Goal: Find specific page/section: Find specific page/section

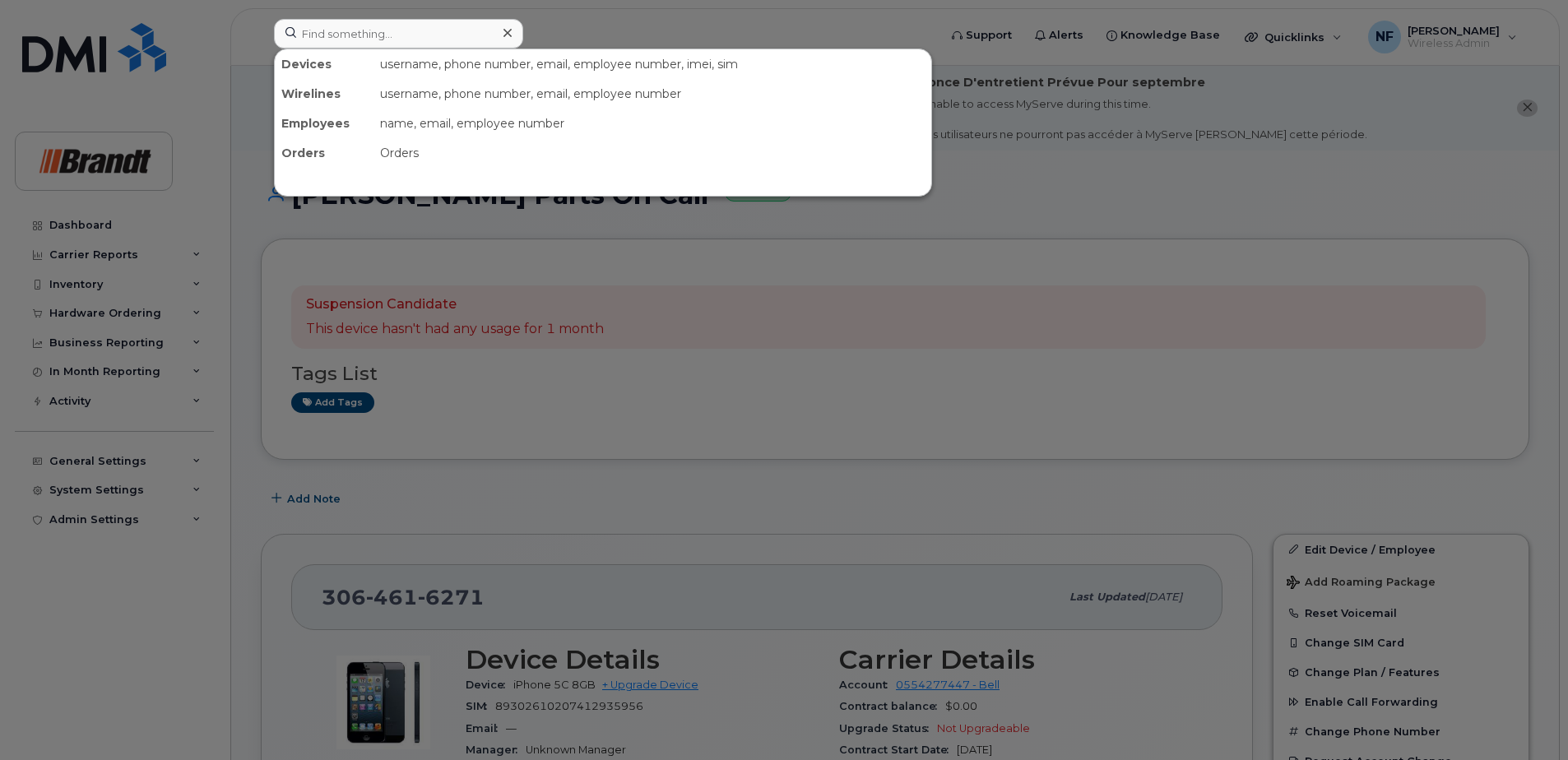
scroll to position [165, 0]
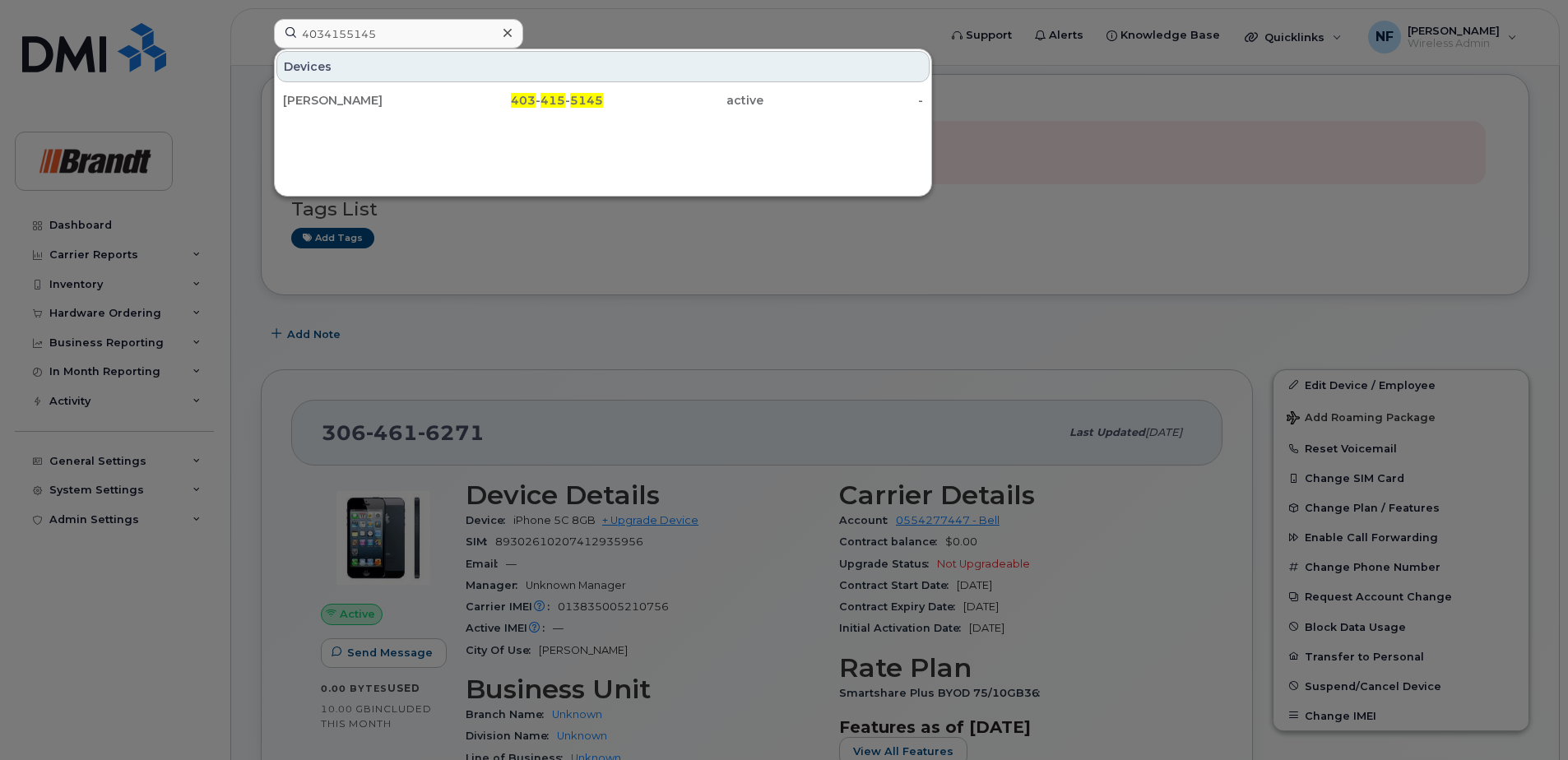
type input "4034155145"
drag, startPoint x: 424, startPoint y: 93, endPoint x: 510, endPoint y: 89, distance: 86.1
click at [424, 93] on div "[PERSON_NAME]" at bounding box center [363, 100] width 160 height 16
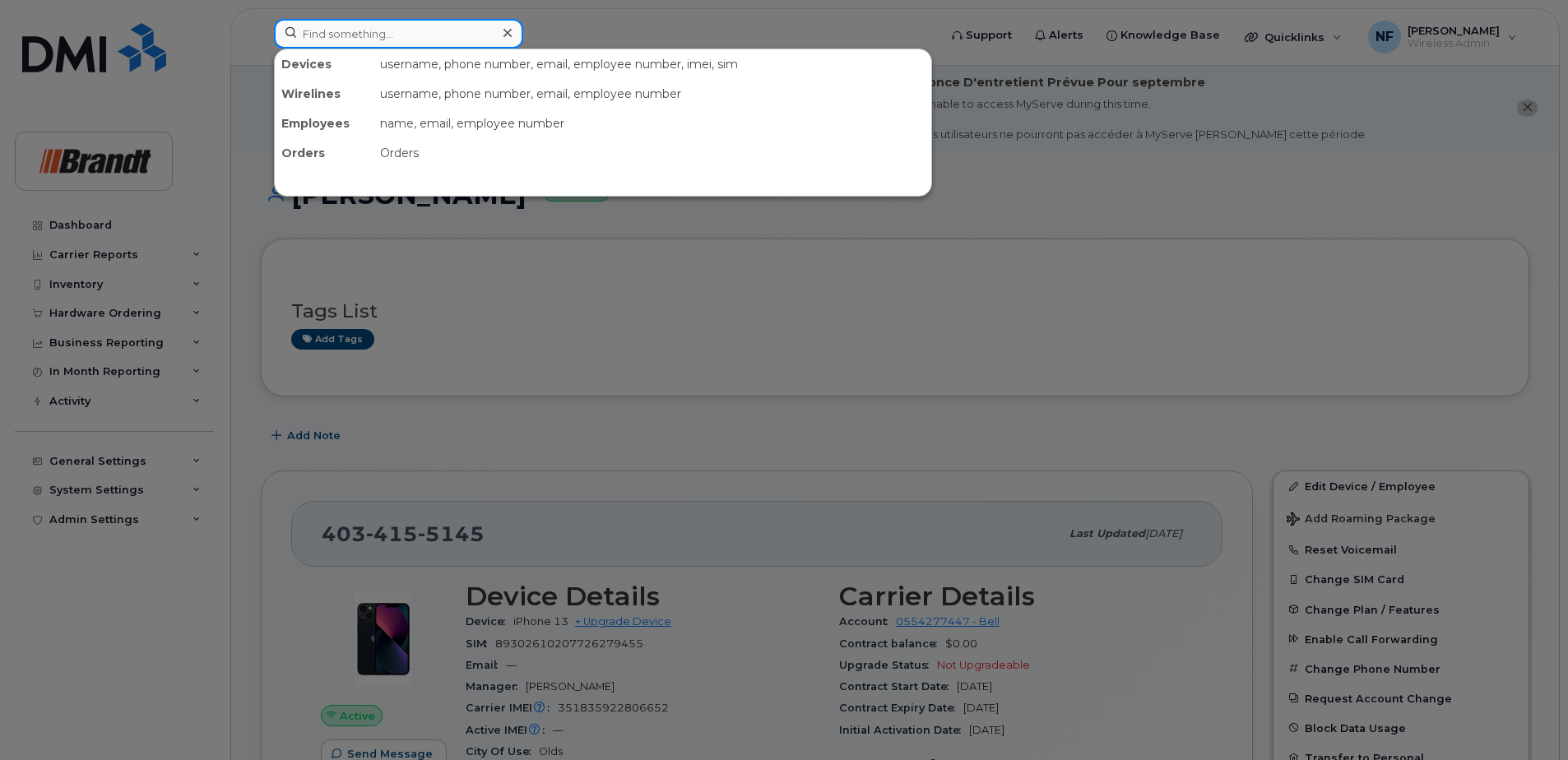
click at [381, 31] on input at bounding box center [397, 33] width 249 height 30
type input "nathan lemke"
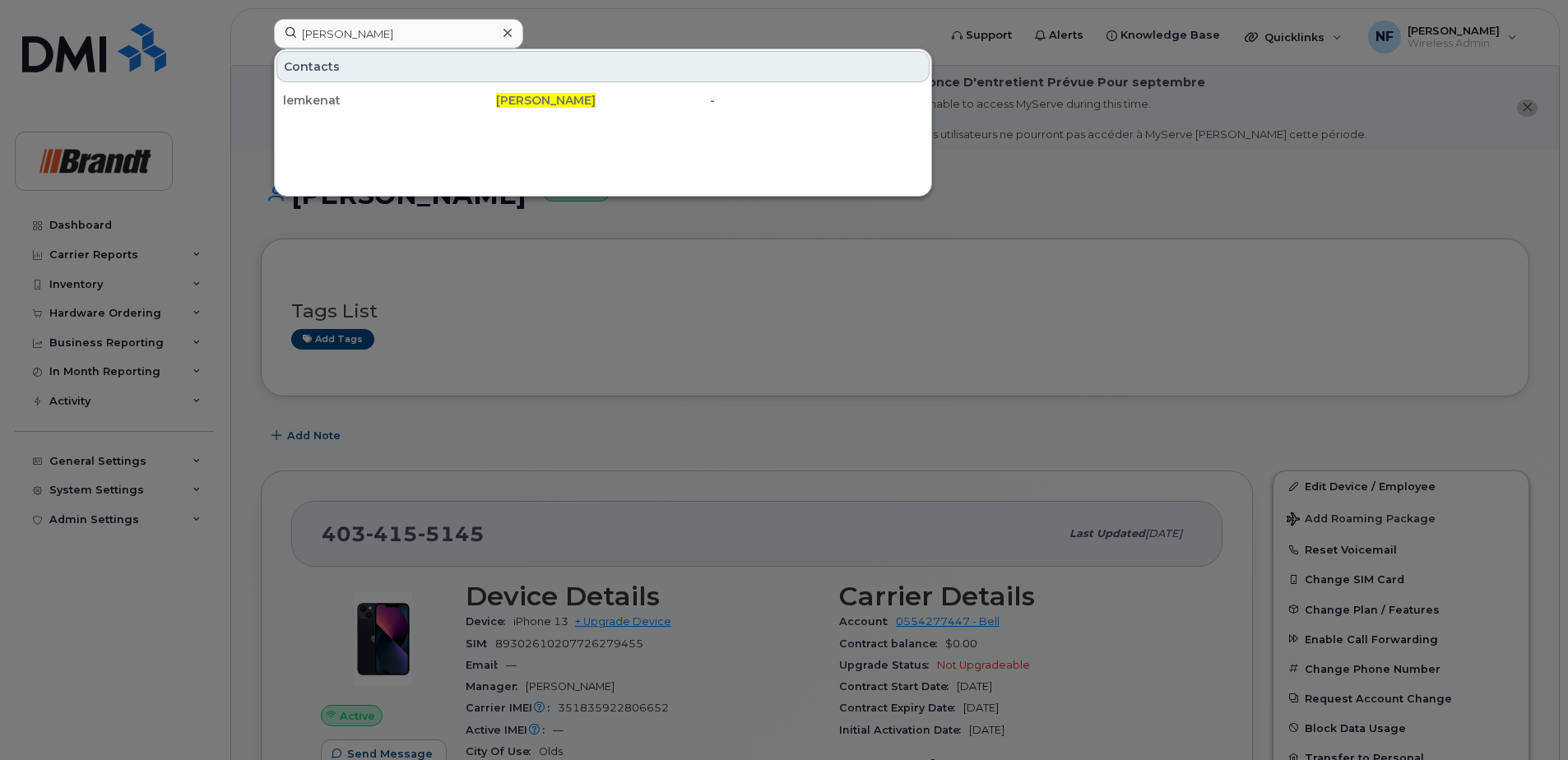
click at [510, 29] on icon at bounding box center [507, 33] width 9 height 13
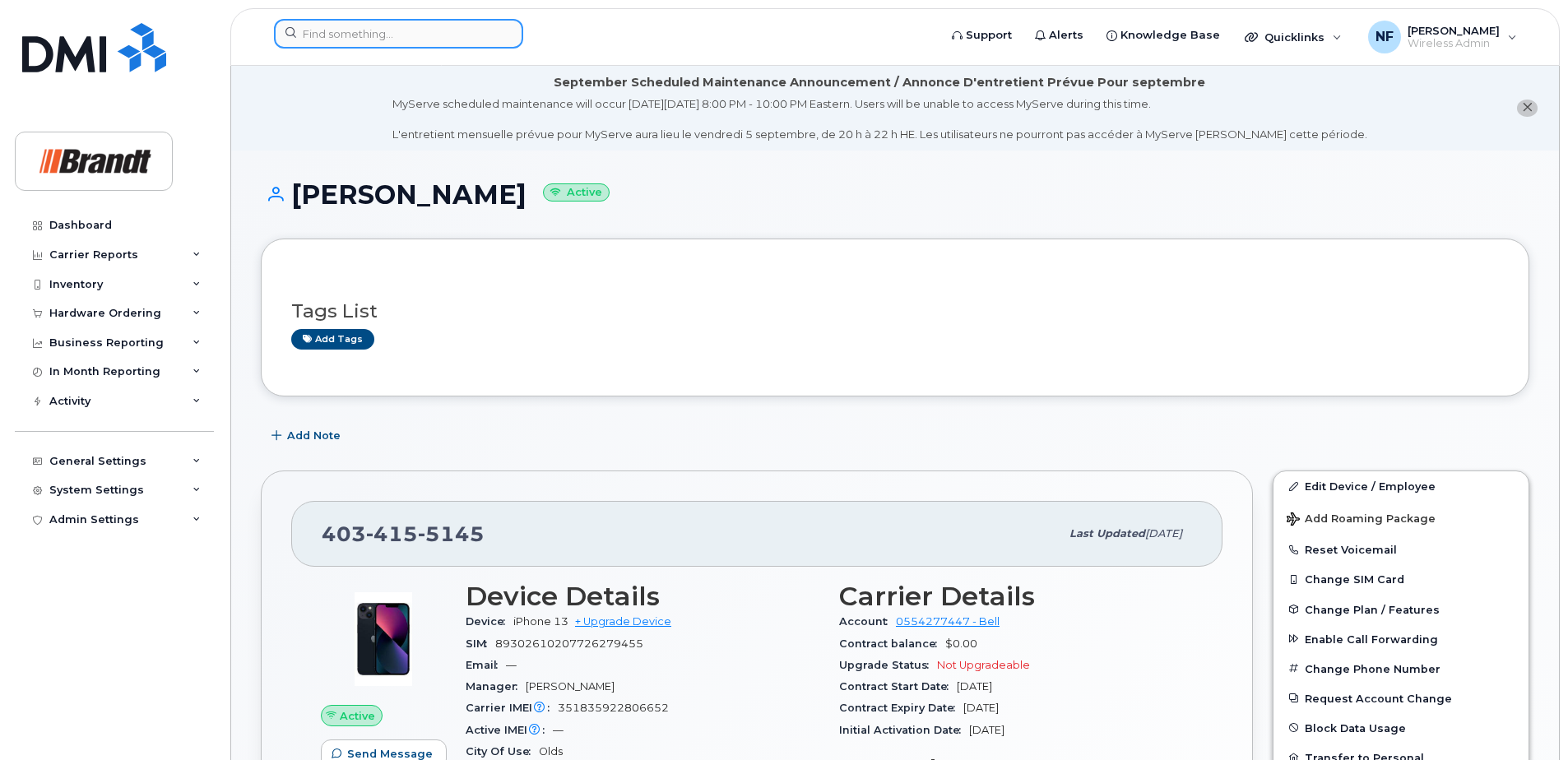
click at [499, 32] on div at bounding box center [397, 33] width 249 height 30
paste input "4033230231"
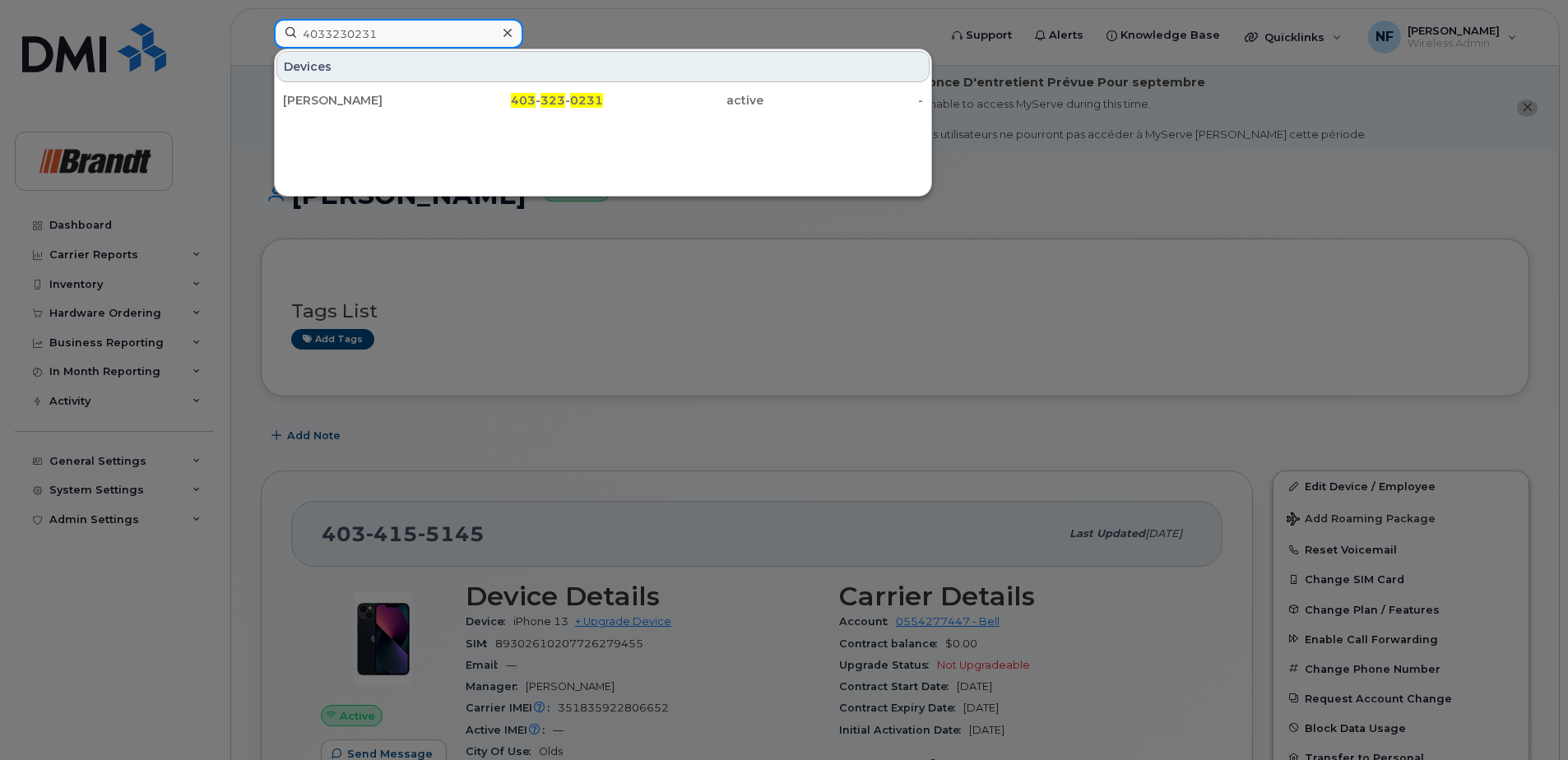
type input "4033230231"
click at [461, 105] on div "403 - 323 - 0231" at bounding box center [523, 100] width 160 height 16
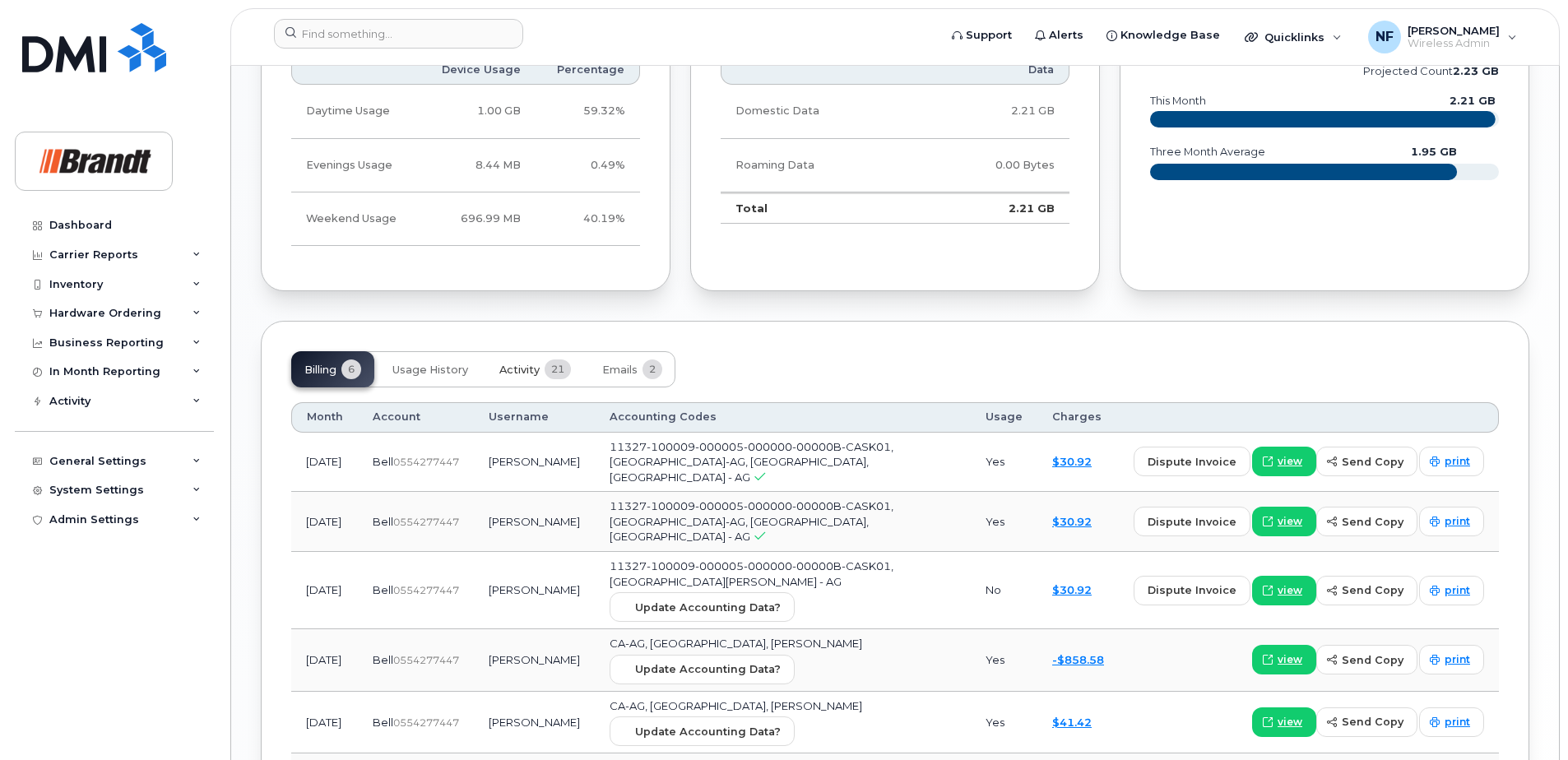
click at [550, 361] on span "21" at bounding box center [558, 369] width 27 height 20
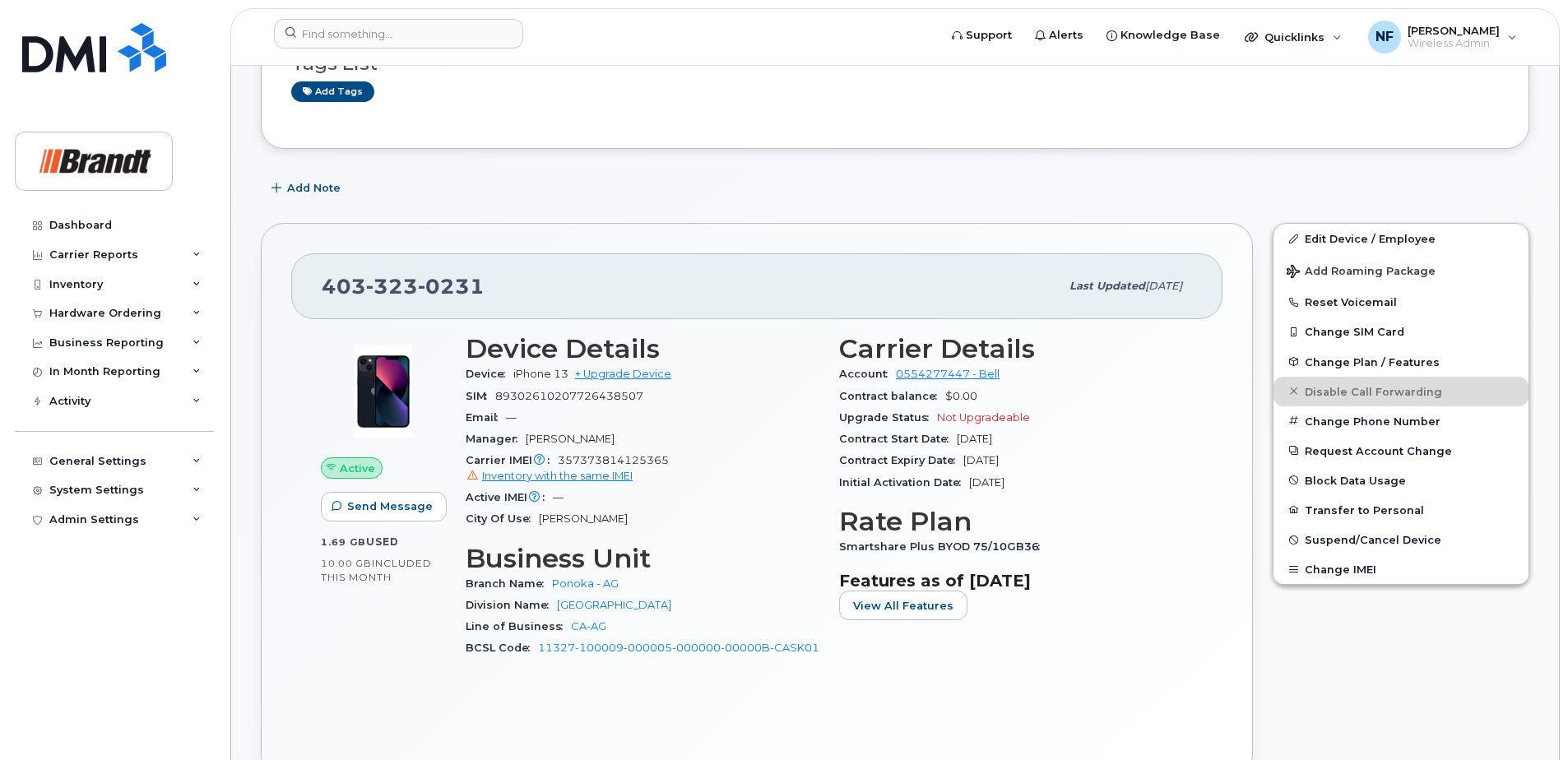
scroll to position [576, 0]
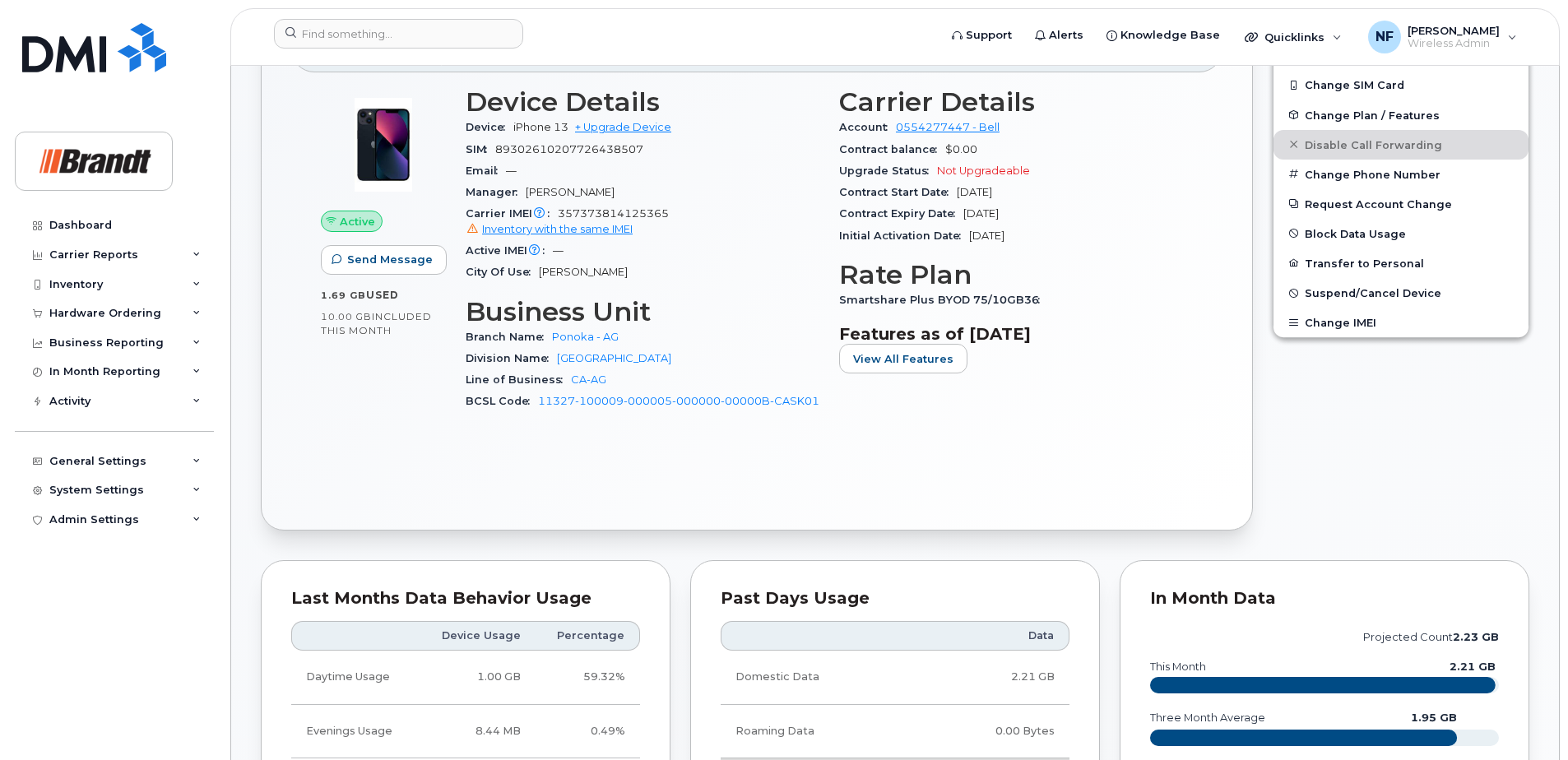
click at [382, 52] on div at bounding box center [601, 37] width 680 height 36
click at [391, 31] on input at bounding box center [397, 33] width 249 height 30
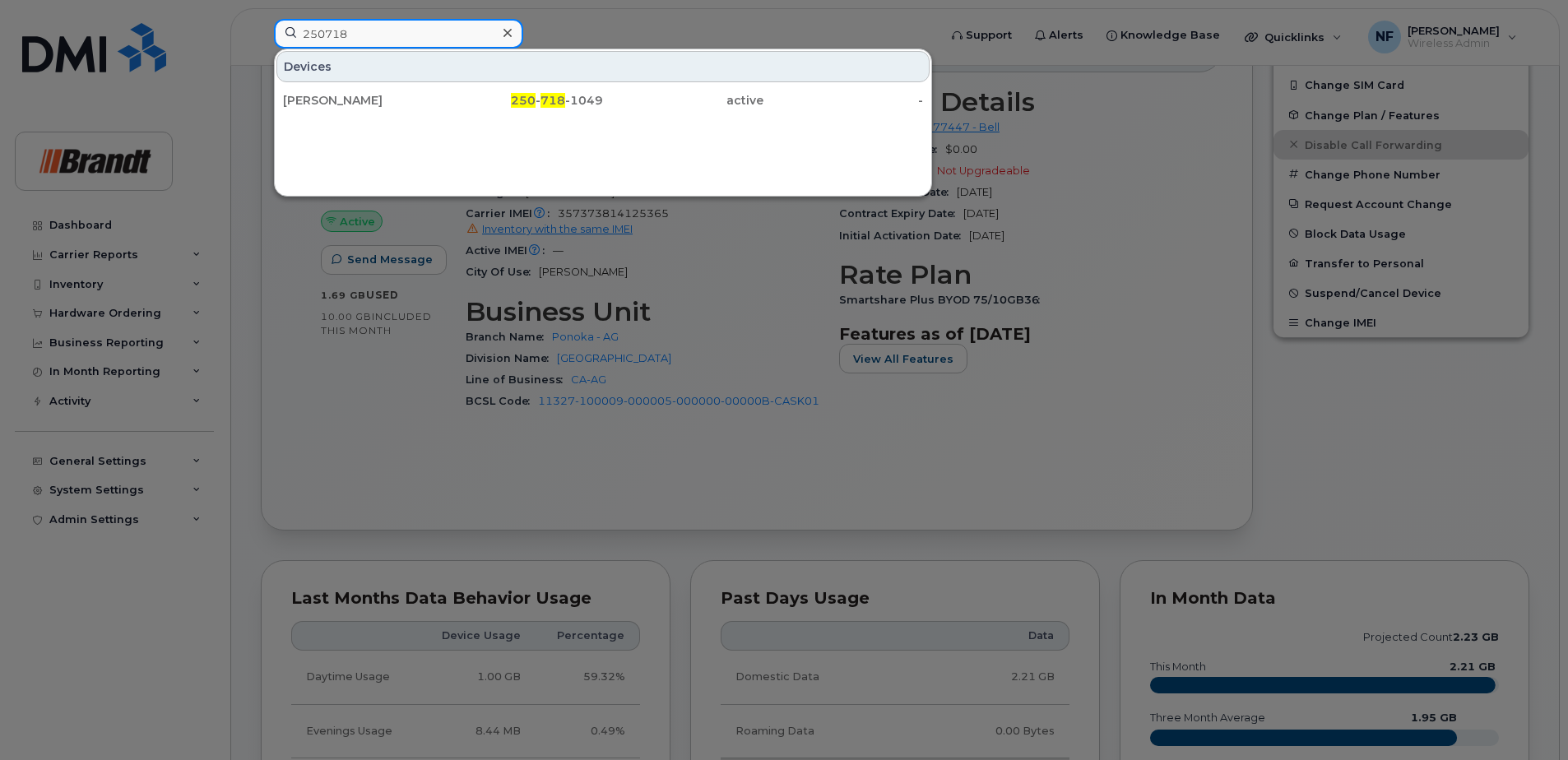
type input "250718"
click at [507, 37] on icon at bounding box center [507, 33] width 9 height 13
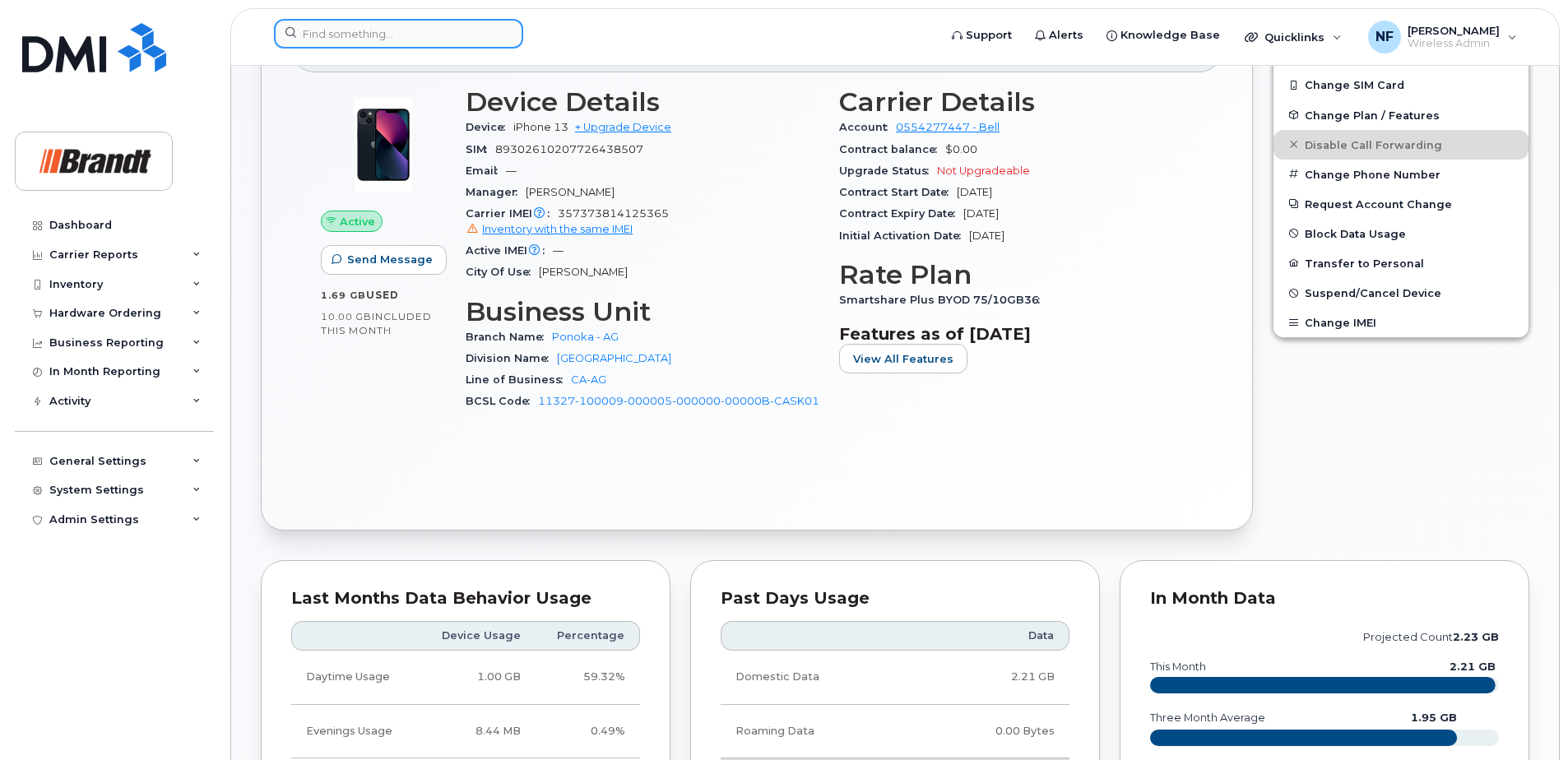
click at [478, 32] on input at bounding box center [397, 33] width 249 height 30
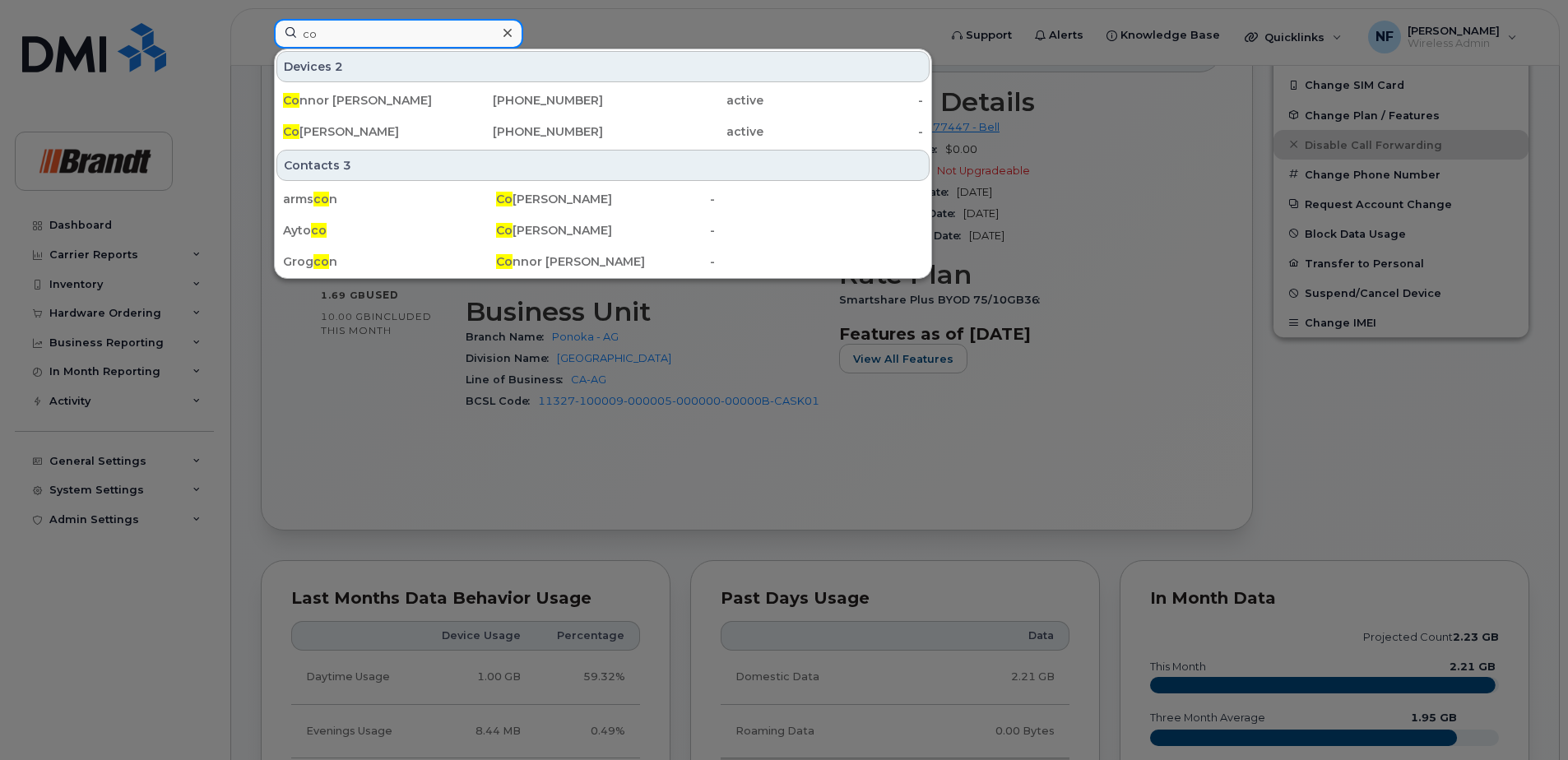
type input "c"
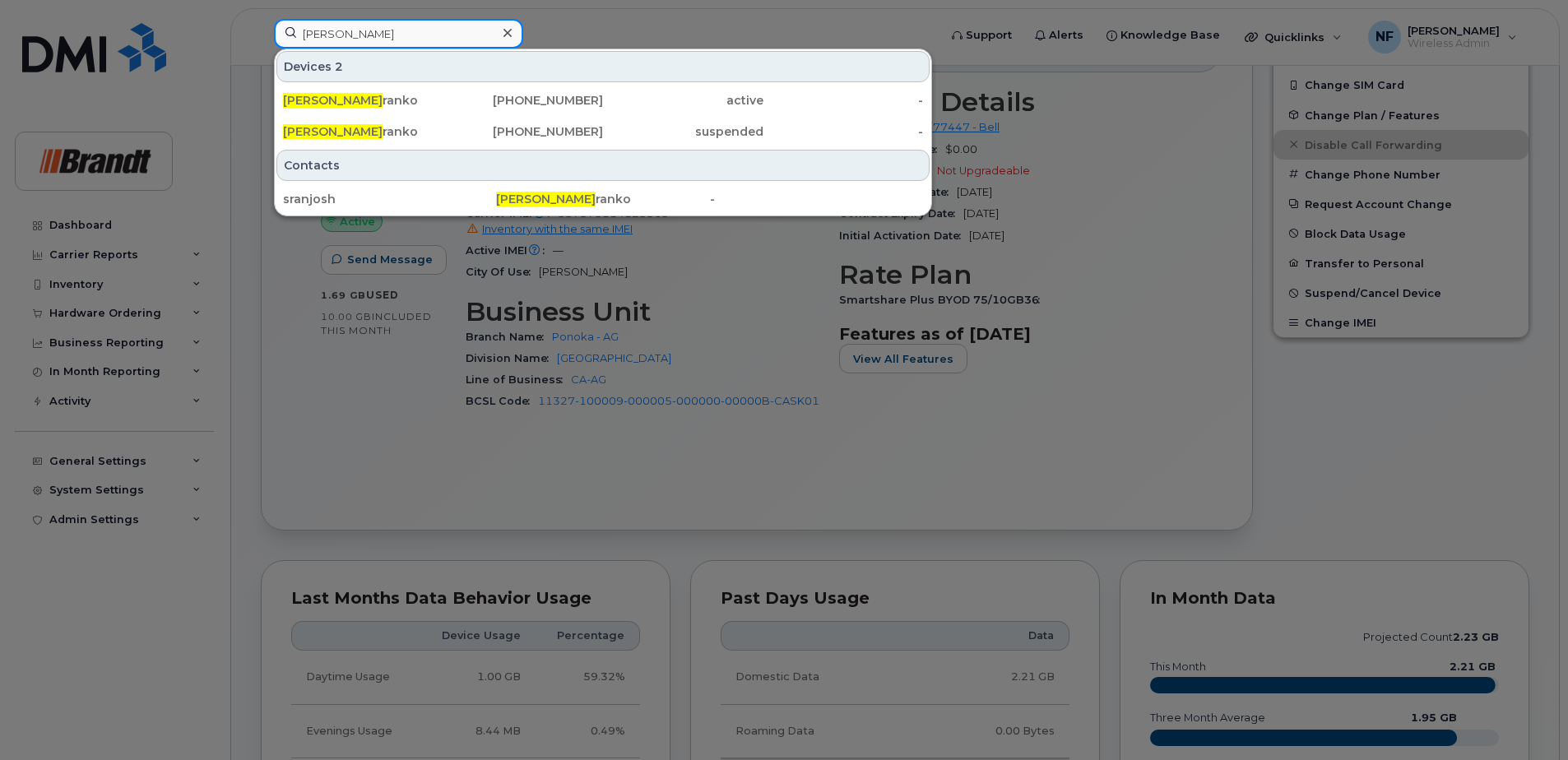
type input "[PERSON_NAME]"
click at [507, 34] on icon at bounding box center [507, 33] width 9 height 13
